Goal: Task Accomplishment & Management: Manage account settings

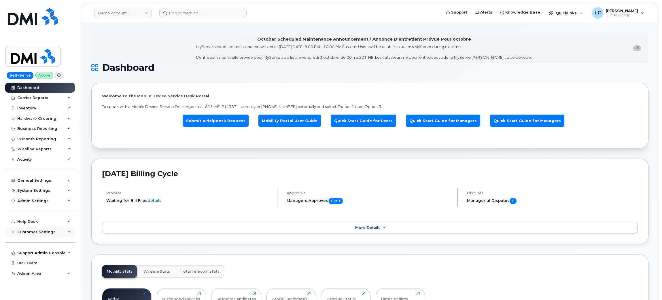
click at [62, 236] on div "Customer Settings" at bounding box center [40, 232] width 70 height 10
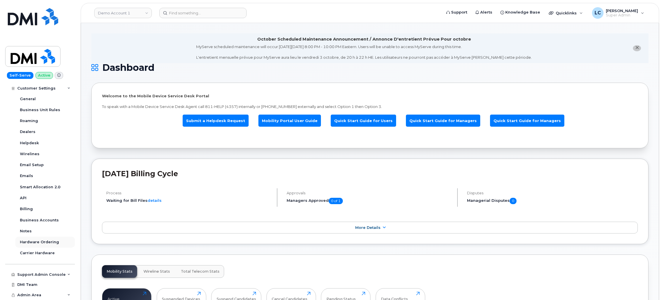
scroll to position [145, 0]
click at [59, 274] on div "Support Admin Console" at bounding box center [41, 274] width 48 height 5
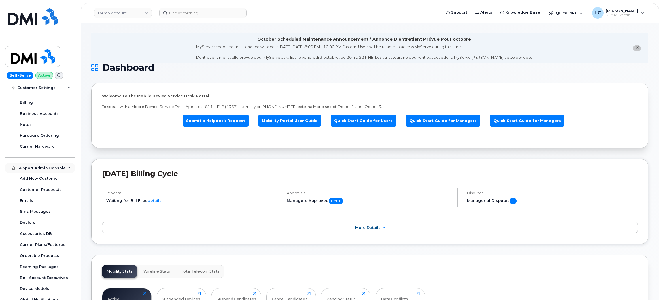
scroll to position [255, 0]
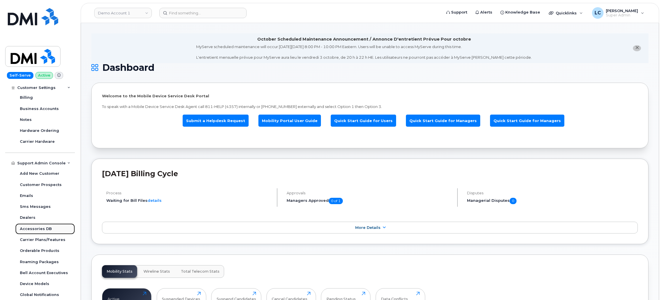
click at [39, 230] on div "Accessories DB" at bounding box center [36, 228] width 32 height 5
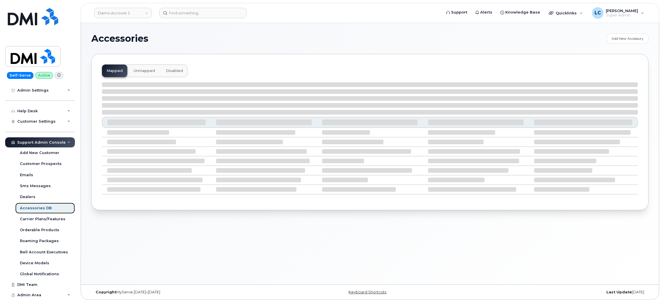
select select "null"
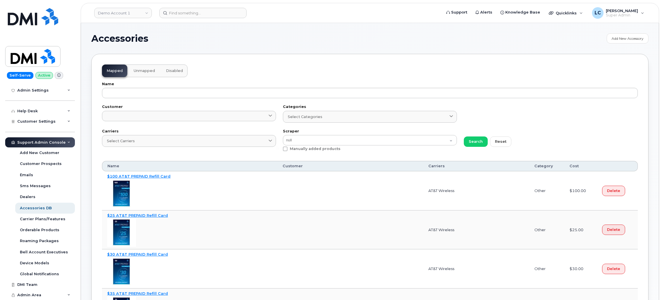
click at [255, 99] on div "Name" at bounding box center [369, 90] width 542 height 23
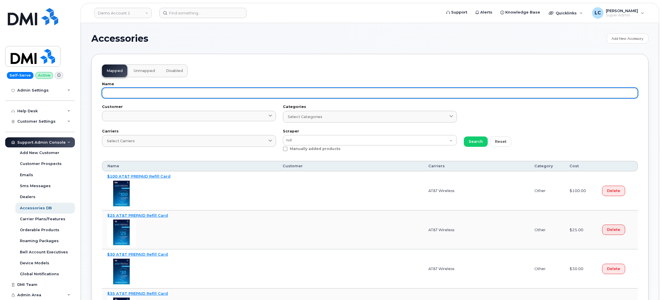
click at [269, 96] on input "text" at bounding box center [370, 93] width 536 height 10
paste input "64389841"
click at [464, 136] on button "Search" at bounding box center [476, 141] width 24 height 10
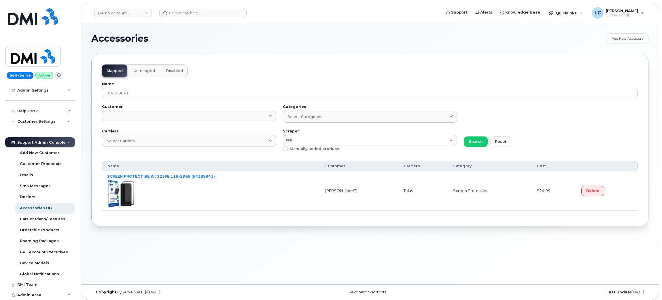
click at [89, 32] on div "Accessories Add New Accessory Mapped Unmapped Disabled Name 64389841 Customer .…" at bounding box center [370, 153] width 578 height 261
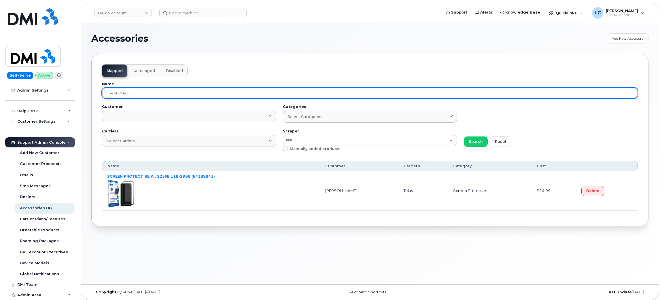
drag, startPoint x: 186, startPoint y: 96, endPoint x: 92, endPoint y: 104, distance: 94.7
click at [92, 104] on div "Mapped Unmapped Disabled Name 64389841 Customer ... Acadia Broadcasting Ltd Aec…" at bounding box center [369, 140] width 557 height 172
paste input "5256"
type input "64385256"
click at [464, 136] on button "Search" at bounding box center [476, 141] width 24 height 10
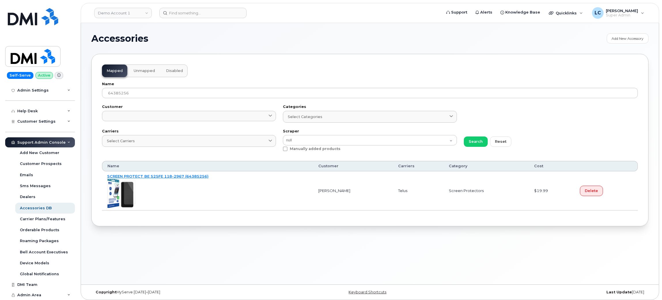
click at [571, 69] on div "Mapped Unmapped Disabled Name 64385256 Customer ... Acadia Broadcasting Ltd Aec…" at bounding box center [369, 140] width 557 height 172
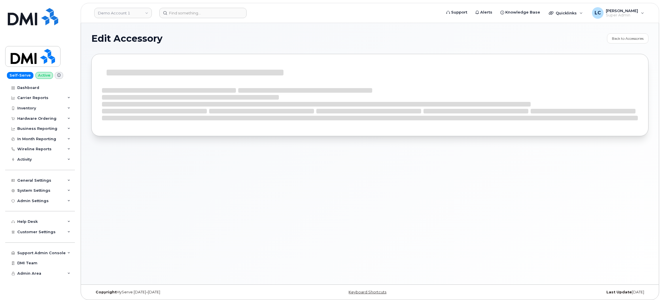
select select "Screen Protectors"
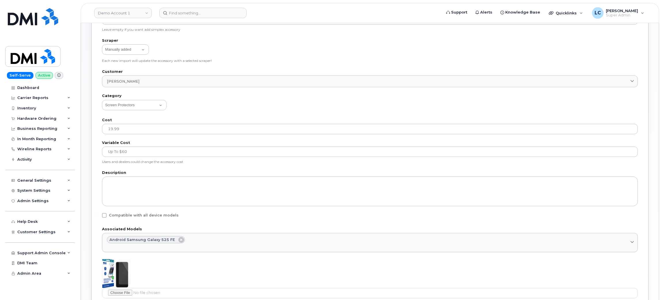
scroll to position [144, 0]
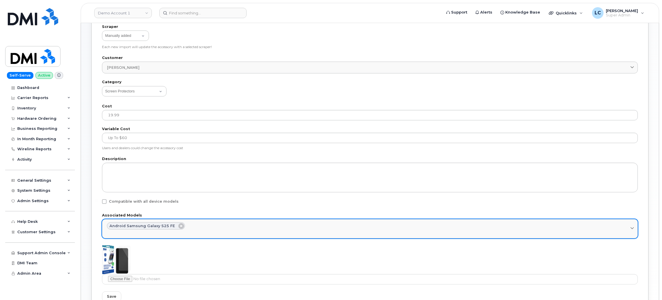
click at [225, 228] on div "Android Samsung Galaxy S25 FE" at bounding box center [370, 225] width 526 height 7
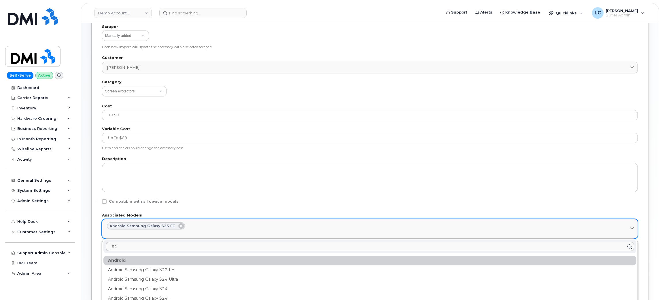
type input "S"
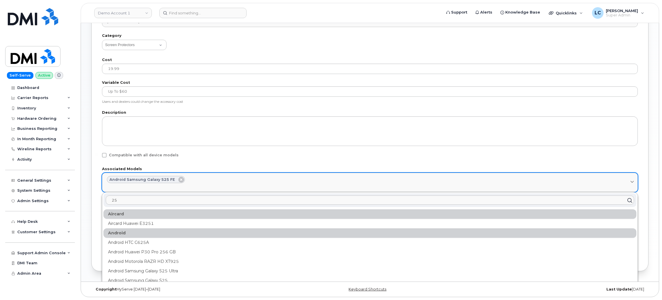
scroll to position [190, 0]
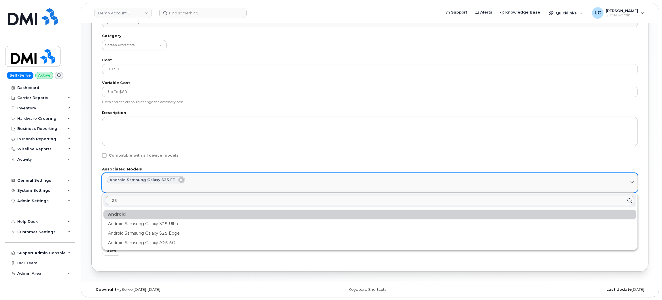
type input "2"
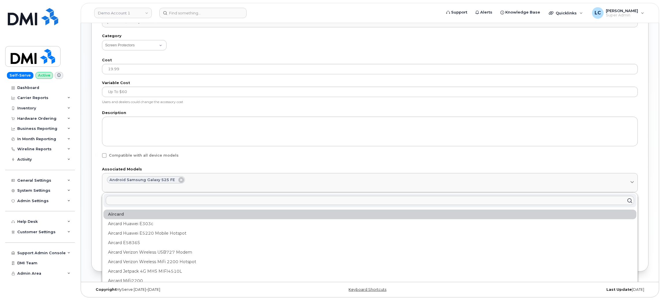
click at [100, 132] on div "Available Name SCREEN PROTECT BE S25FE 118-2967 (64385256) SKU (same SKU as in …" at bounding box center [369, 67] width 557 height 407
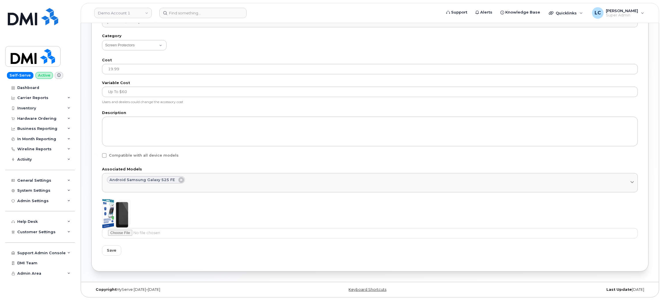
click at [187, 267] on div "Available Name SCREEN PROTECT BE S25FE 118-2967 (64385256) SKU (same SKU as in …" at bounding box center [369, 67] width 557 height 407
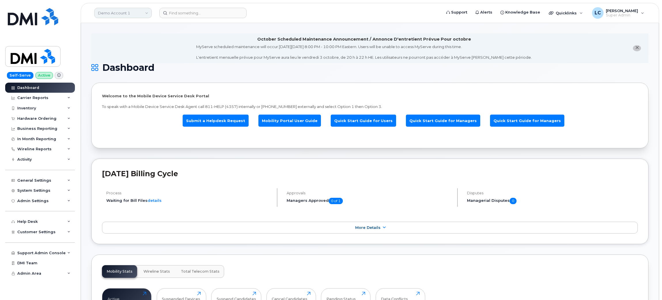
click at [133, 13] on link "Demo Account 1" at bounding box center [123, 13] width 58 height 10
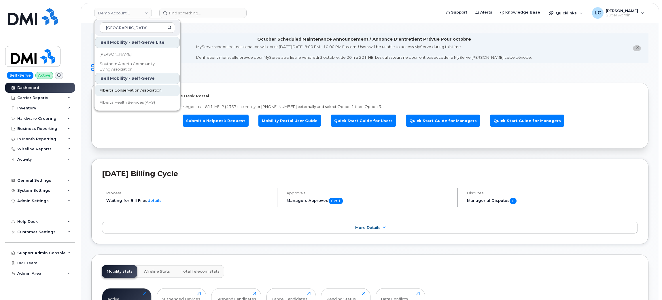
type input "Alberta"
click at [147, 92] on span "Alberta Conservation Association" at bounding box center [131, 91] width 62 height 6
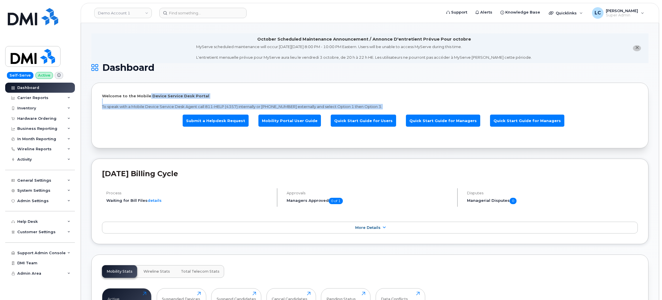
drag, startPoint x: 147, startPoint y: 92, endPoint x: 134, endPoint y: 113, distance: 24.9
click at [134, 113] on div "Welcome to the Mobile Device Service Desk Portal To speak with a Mobile Device …" at bounding box center [369, 116] width 557 height 66
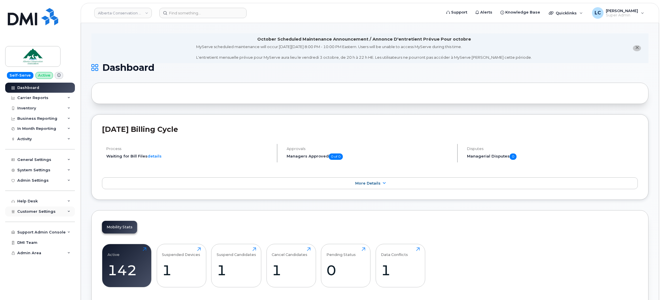
click at [45, 212] on span "Customer Settings" at bounding box center [36, 211] width 38 height 4
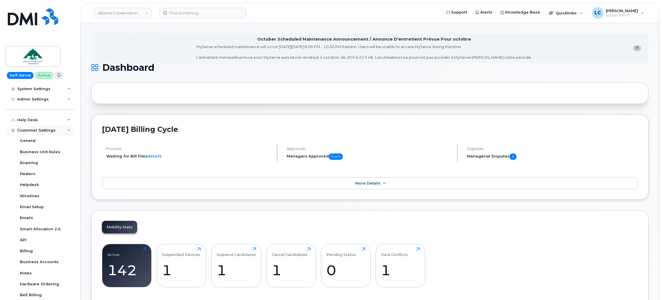
scroll to position [81, 0]
click at [35, 146] on link "General" at bounding box center [45, 141] width 60 height 11
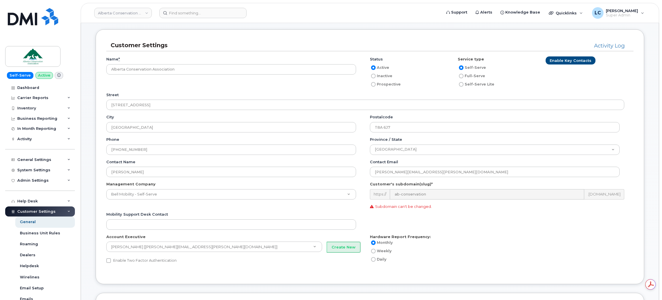
scroll to position [53, 0]
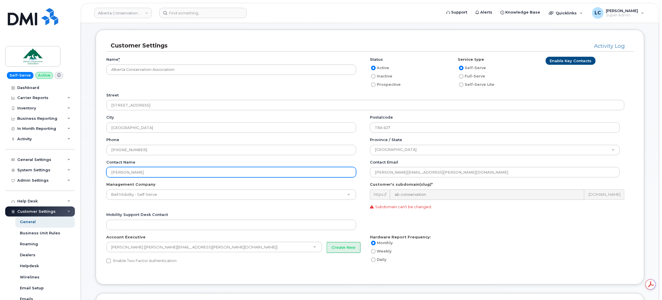
drag, startPoint x: 172, startPoint y: 174, endPoint x: 85, endPoint y: 174, distance: 87.5
paste input "[PERSON_NAME]"
type input "[PERSON_NAME]"
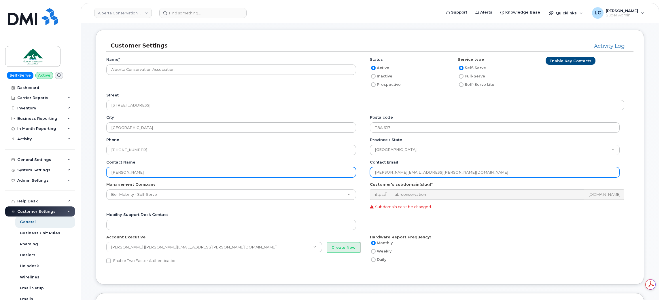
drag, startPoint x: 453, startPoint y: 170, endPoint x: 343, endPoint y: 176, distance: 110.1
click at [343, 176] on div "Contact name Lori-Jeanne Edwards Contact email kelly.hudson@ab-conservation.com" at bounding box center [369, 171] width 527 height 22
paste input "lorijeanne.edwards"
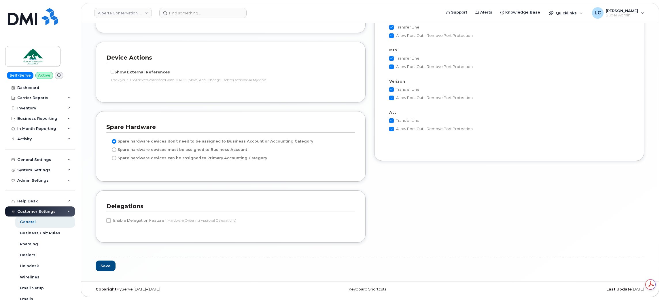
scroll to position [0, 0]
type input "lorijeanne.edwards@ab-conservation.com"
click at [107, 266] on button "Save" at bounding box center [106, 266] width 20 height 11
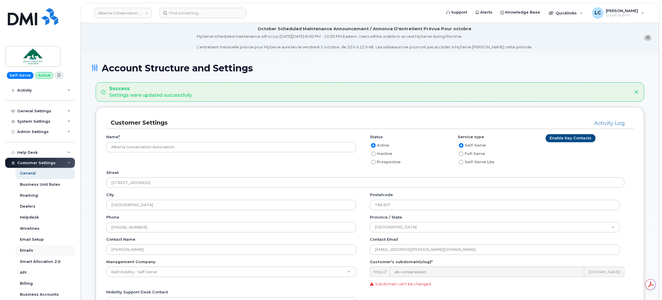
scroll to position [49, 0]
click at [52, 124] on div "System Settings" at bounding box center [40, 121] width 70 height 10
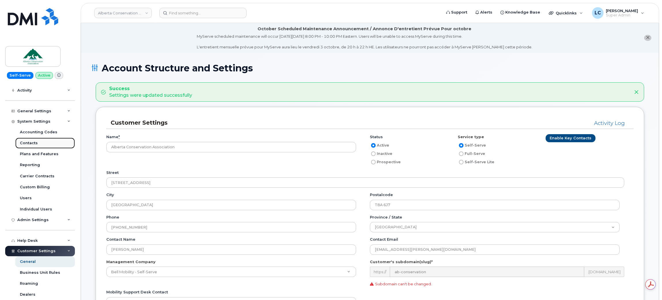
click at [42, 143] on link "Contacts" at bounding box center [45, 143] width 60 height 11
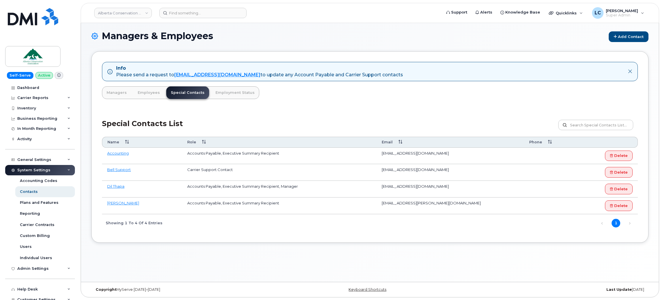
scroll to position [32, 0]
click at [132, 12] on link "Alberta Conservation Association" at bounding box center [123, 13] width 58 height 10
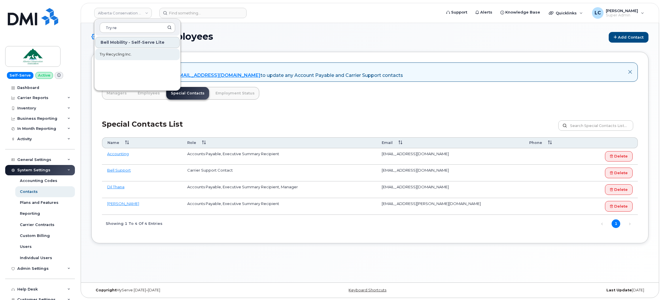
type input "Try re"
click at [136, 55] on link "Try Recycling Inc." at bounding box center [137, 55] width 85 height 12
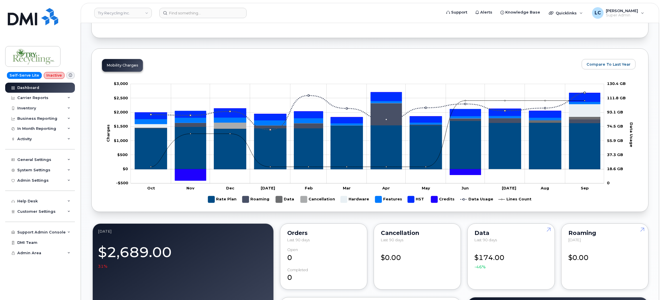
scroll to position [269, 0]
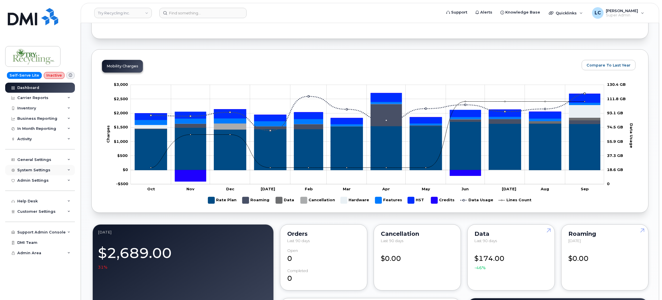
click at [56, 174] on div "System Settings" at bounding box center [40, 170] width 70 height 10
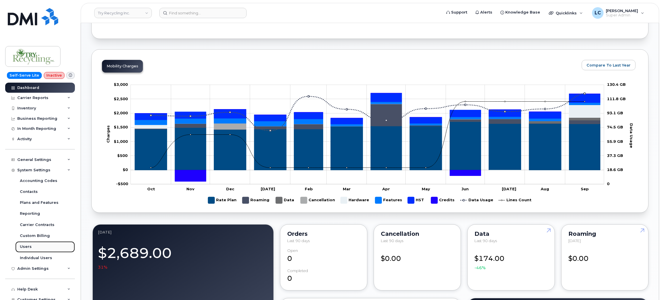
click at [37, 248] on link "Users" at bounding box center [45, 246] width 60 height 11
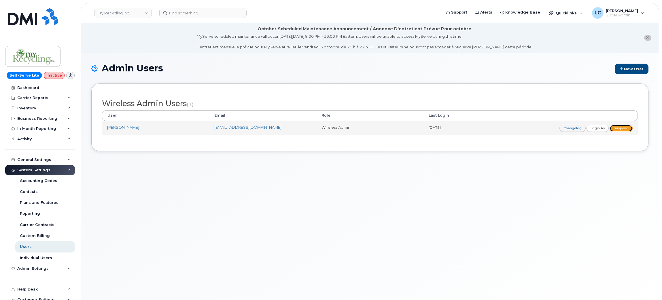
click at [629, 127] on link "Suspend" at bounding box center [620, 128] width 23 height 7
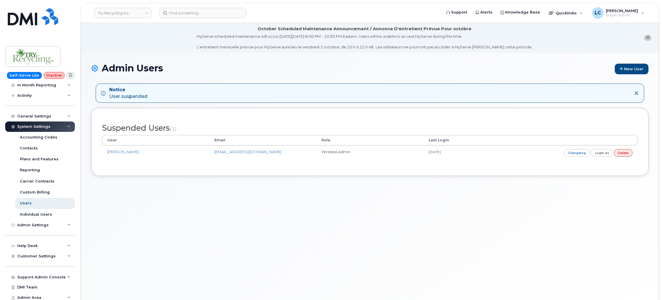
scroll to position [47, 0]
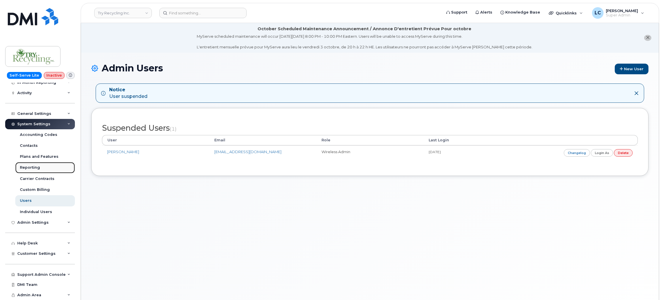
click at [44, 169] on link "Reporting" at bounding box center [45, 167] width 60 height 11
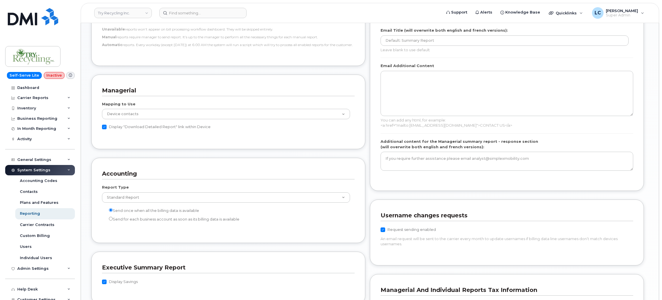
scroll to position [385, 0]
click at [62, 159] on div "General Settings" at bounding box center [40, 160] width 70 height 10
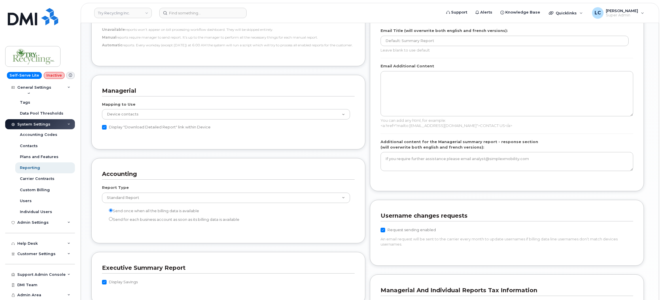
scroll to position [113, 0]
click at [49, 256] on div "Customer Settings" at bounding box center [40, 254] width 70 height 10
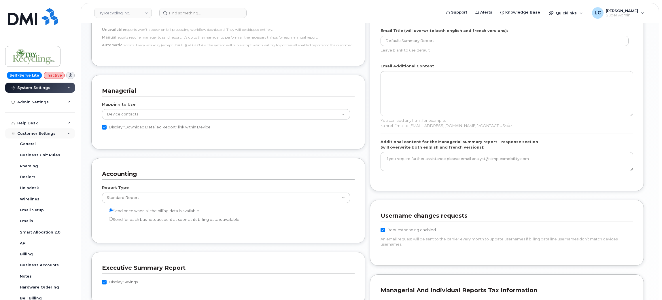
scroll to position [236, 0]
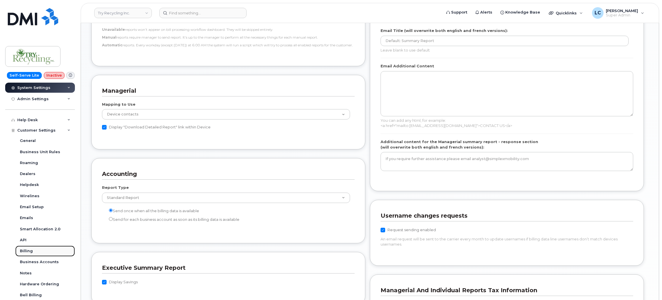
click at [37, 255] on link "Billing" at bounding box center [45, 251] width 60 height 11
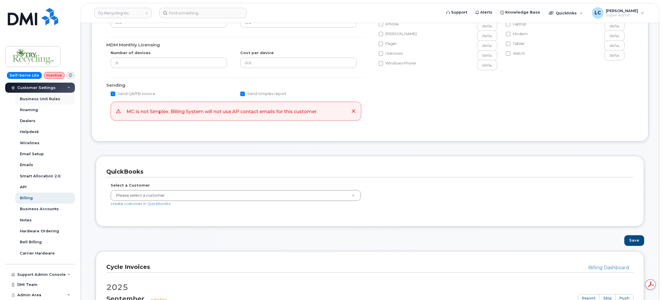
scroll to position [134, 0]
click at [52, 212] on div "Business Accounts" at bounding box center [39, 208] width 39 height 5
